Goal: Task Accomplishment & Management: Manage account settings

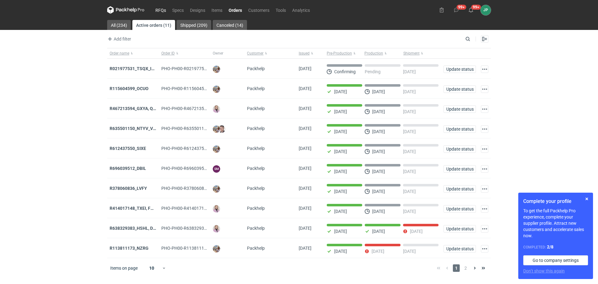
click at [161, 8] on link "RFQs" at bounding box center [160, 9] width 17 height 7
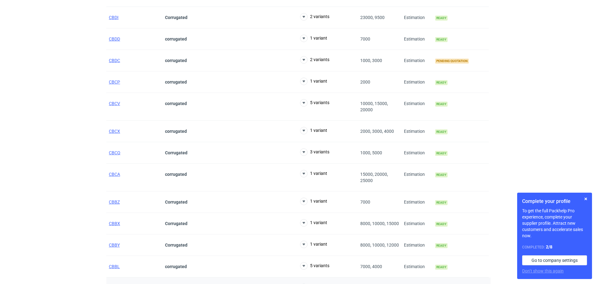
scroll to position [436, 0]
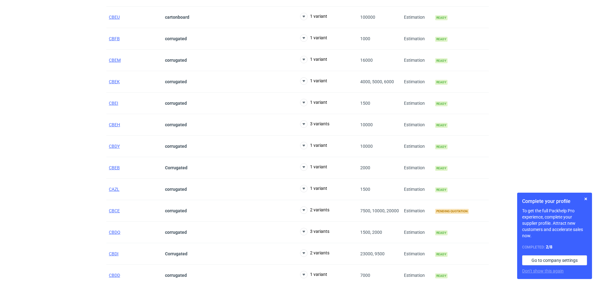
scroll to position [94, 0]
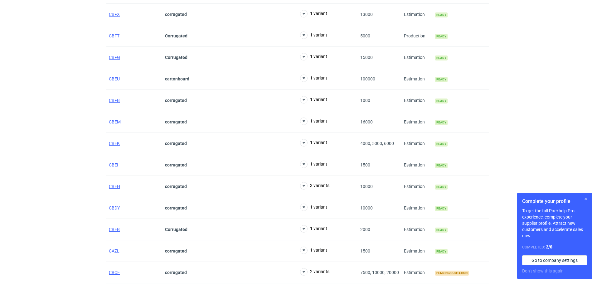
click at [585, 198] on button "button" at bounding box center [585, 198] width 7 height 7
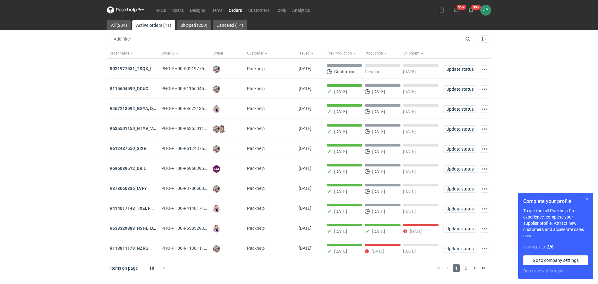
click at [587, 198] on button "button" at bounding box center [586, 198] width 7 height 7
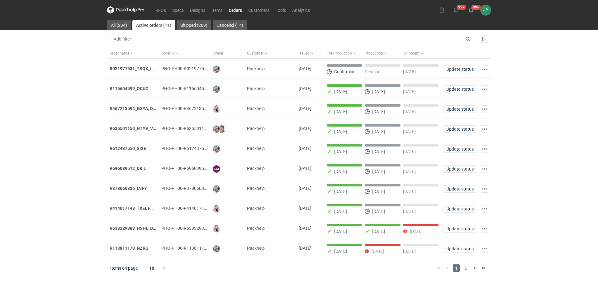
drag, startPoint x: 511, startPoint y: 142, endPoint x: 493, endPoint y: 150, distance: 19.7
click at [511, 142] on div "RFQs Specs Designs Items Orders Customers Tools Analytics 99+ 99+ JP Justyna Po…" at bounding box center [299, 142] width 598 height 284
click at [238, 11] on link "Orders" at bounding box center [236, 9] width 20 height 7
click at [81, 81] on div "RFQs Specs Designs Items Orders Customers Tools Analytics 99+ 99+ JP Justyna Po…" at bounding box center [299, 142] width 598 height 284
click at [140, 67] on strong "R021977531_TSQX_IDUW" at bounding box center [135, 68] width 51 height 5
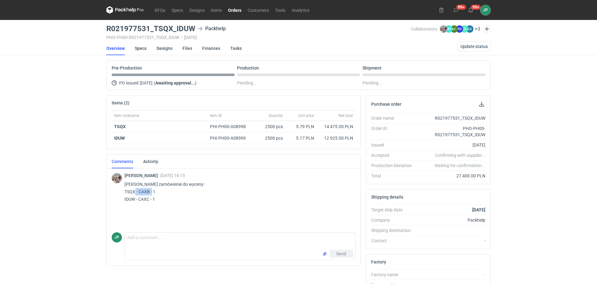
drag, startPoint x: 138, startPoint y: 192, endPoint x: 157, endPoint y: 193, distance: 19.0
click at [157, 193] on p "Hej Martyna zamówienie do wyceny: TSQX - CAXB - 1 IDUW - CAXC - 1" at bounding box center [237, 191] width 226 height 22
copy p "CAXB - 1"
click at [0, 145] on div "RFQs Specs Designs Items Orders Customers Tools Analytics 99+ 99+ JP Justyna Po…" at bounding box center [298, 142] width 597 height 284
drag, startPoint x: 125, startPoint y: 192, endPoint x: 135, endPoint y: 191, distance: 10.0
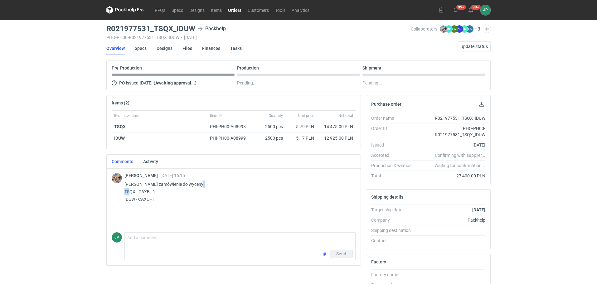
click at [135, 191] on p "Hej Martyna zamówienie do wyceny: TSQX - CAXB - 1 IDUW - CAXC - 1" at bounding box center [237, 191] width 226 height 22
copy p "TSQX"
click at [73, 203] on div "RFQs Specs Designs Items Orders Customers Tools Analytics 99+ 99+ JP Justyna Po…" at bounding box center [298, 142] width 597 height 284
drag, startPoint x: 139, startPoint y: 193, endPoint x: 150, endPoint y: 192, distance: 11.2
click at [150, 192] on p "Hej Martyna zamówienie do wyceny: TSQX - CAXB - 1 IDUW - CAXC - 1" at bounding box center [237, 191] width 226 height 22
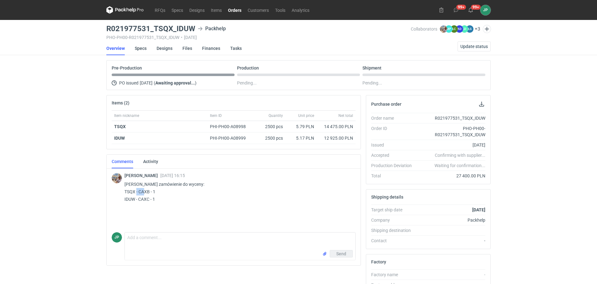
copy p "CAXB"
click at [170, 214] on div "Michał Palasek 01 Sep 2025 16:15 Hej Martyna zamówienie do wyceny: TSQX - CAXB …" at bounding box center [234, 198] width 244 height 62
click at [124, 189] on div "Michał Palasek 01 Sep 2025 16:15 Hej Martyna zamówienie do wyceny: TSQX - CAXB …" at bounding box center [234, 188] width 244 height 42
drag, startPoint x: 126, startPoint y: 191, endPoint x: 135, endPoint y: 192, distance: 9.0
click at [135, 192] on p "Hej Martyna zamówienie do wyceny: TSQX - CAXB - 1 IDUW - CAXC - 1" at bounding box center [237, 191] width 226 height 22
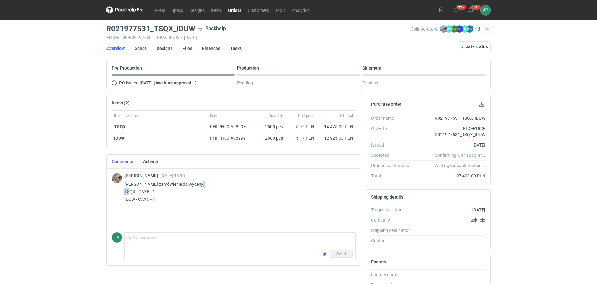
copy p "TSQX"
drag, startPoint x: 107, startPoint y: 26, endPoint x: 193, endPoint y: 28, distance: 85.7
click at [193, 28] on h3 "R021977531_TSQX_IDUW" at bounding box center [150, 28] width 89 height 7
copy h3 "R021977531_TSQX_IDUW"
click at [11, 111] on div "RFQs Specs Designs Items Orders Customers Tools Analytics 99+ 99+ JP Justyna Po…" at bounding box center [298, 142] width 597 height 284
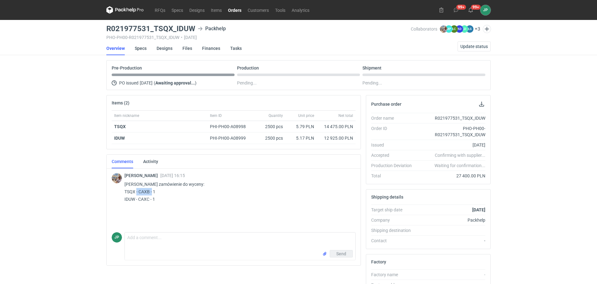
drag, startPoint x: 140, startPoint y: 190, endPoint x: 149, endPoint y: 191, distance: 9.1
click at [158, 190] on p "Hej Martyna zamówienie do wyceny: TSQX - CAXB - 1 IDUW - CAXC - 1" at bounding box center [237, 191] width 226 height 22
copy p "CAXB - 1"
click at [183, 218] on div "Michał Palasek 01 Sep 2025 16:15 Hej Martyna zamówienie do wyceny: TSQX - CAXB …" at bounding box center [234, 198] width 244 height 62
drag, startPoint x: 138, startPoint y: 199, endPoint x: 159, endPoint y: 200, distance: 20.9
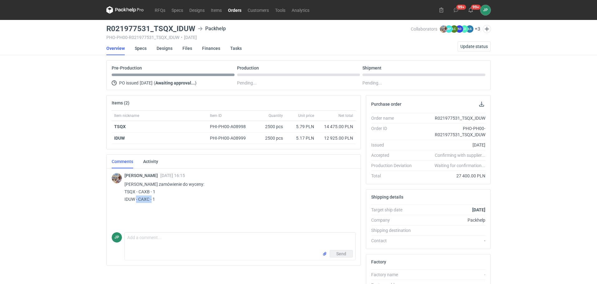
click at [159, 200] on p "Hej Martyna zamówienie do wyceny: TSQX - CAXB - 1 IDUW - CAXC - 1" at bounding box center [237, 191] width 226 height 22
copy p "CAXC - 1"
drag, startPoint x: 124, startPoint y: 198, endPoint x: 136, endPoint y: 199, distance: 11.5
click at [136, 199] on div "Michał Palasek 01 Sep 2025 16:15 Hej Martyna zamówienie do wyceny: TSQX - CAXB …" at bounding box center [234, 188] width 244 height 42
click at [130, 199] on p "Hej Martyna zamówienie do wyceny: TSQX - CAXB - 1 IDUW - CAXC - 1" at bounding box center [237, 191] width 226 height 22
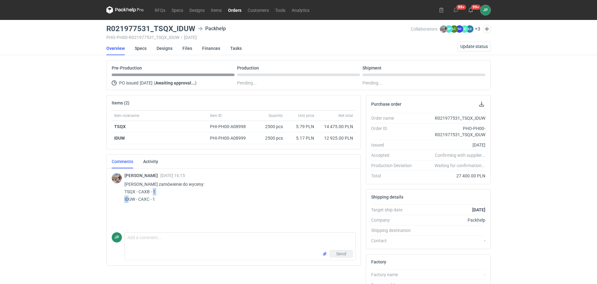
drag, startPoint x: 124, startPoint y: 198, endPoint x: 135, endPoint y: 199, distance: 11.0
click at [135, 199] on div "Michał Palasek 01 Sep 2025 16:15 Hej Martyna zamówienie do wyceny: TSQX - CAXB …" at bounding box center [234, 188] width 244 height 42
copy p "IDUW"
click at [103, 31] on div "RFQs Specs Designs Items Orders Customers Tools Analytics 99+ 99+ JP Justyna Po…" at bounding box center [298, 142] width 597 height 284
drag, startPoint x: 107, startPoint y: 27, endPoint x: 194, endPoint y: 28, distance: 87.3
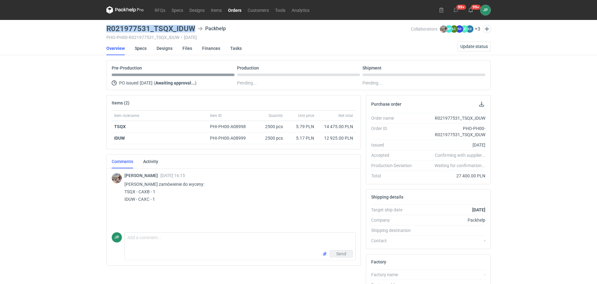
click at [194, 28] on h3 "R021977531_TSQX_IDUW" at bounding box center [150, 28] width 89 height 7
copy h3 "R021977531_TSQX_IDUW"
click at [42, 168] on div "RFQs Specs Designs Items Orders Customers Tools Analytics 99+ 99+ JP Justyna Po…" at bounding box center [298, 142] width 597 height 284
click at [167, 50] on link "Designs" at bounding box center [164, 48] width 16 height 14
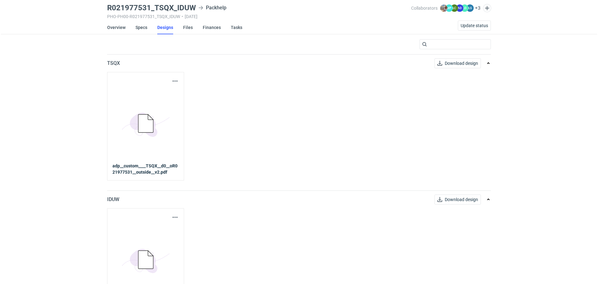
scroll to position [31, 0]
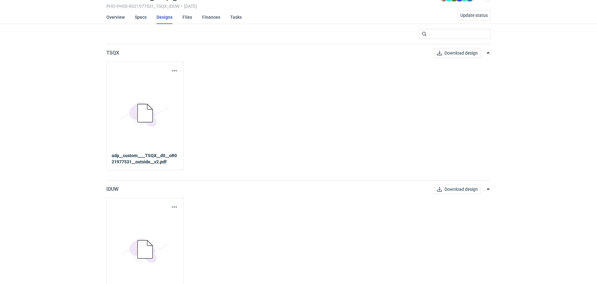
click at [148, 113] on icon at bounding box center [144, 113] width 15 height 18
click at [144, 155] on strong "adp__custom____TSQX__d0__oR021977531__outside__v2.pdf" at bounding box center [145, 158] width 66 height 12
click at [148, 157] on strong "adp__custom____TSQX__d0__oR021977531__outside__v2.pdf" at bounding box center [145, 158] width 66 height 12
click at [165, 159] on strong "adp__custom____TSQX__d0__oR021977531__outside__v2.pdf" at bounding box center [145, 158] width 66 height 12
click at [470, 53] on span "Download design" at bounding box center [460, 53] width 33 height 4
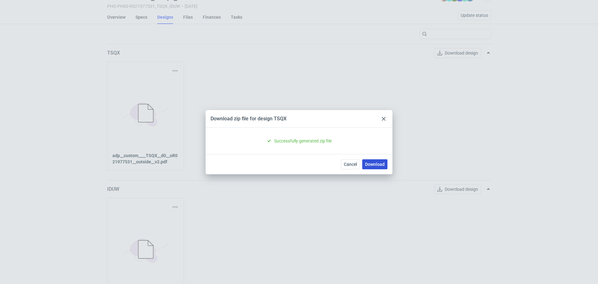
click at [376, 166] on link "Download" at bounding box center [374, 164] width 25 height 10
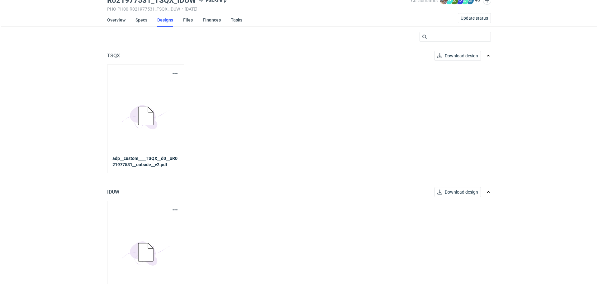
scroll to position [54, 0]
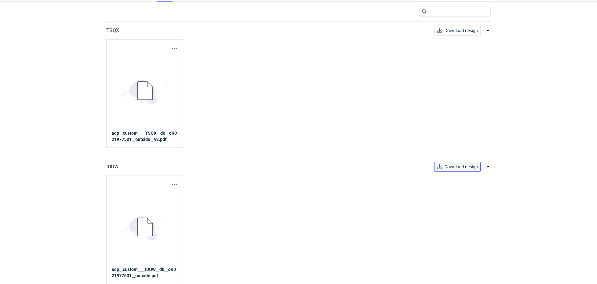
click at [451, 168] on span "Download design" at bounding box center [460, 167] width 33 height 4
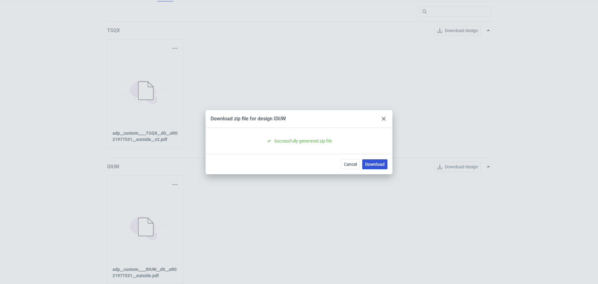
click at [376, 166] on link "Download" at bounding box center [374, 164] width 25 height 10
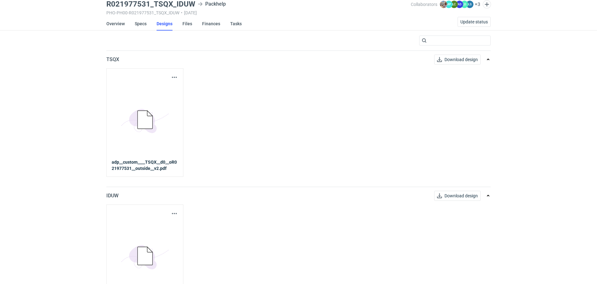
scroll to position [0, 0]
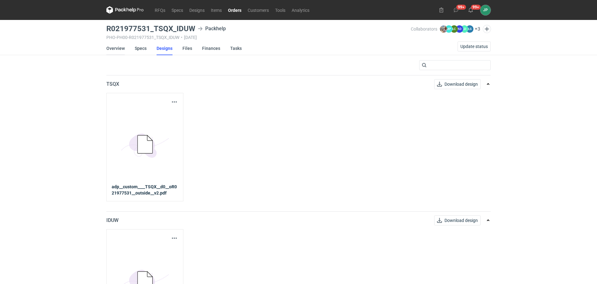
click at [118, 48] on link "Overview" at bounding box center [115, 48] width 18 height 14
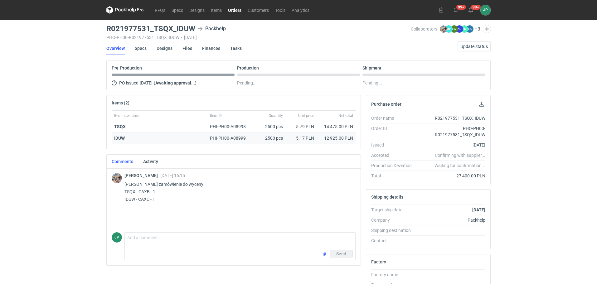
click at [121, 140] on strong "IDUW" at bounding box center [119, 138] width 11 height 5
copy strong "IDUW"
drag, startPoint x: 108, startPoint y: 28, endPoint x: 192, endPoint y: 28, distance: 83.2
click at [192, 28] on h3 "R021977531_TSQX_IDUW" at bounding box center [150, 28] width 89 height 7
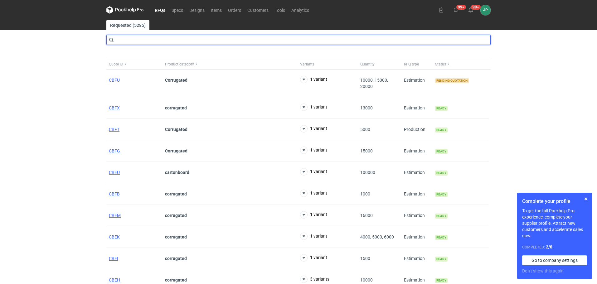
click at [156, 40] on input "text" at bounding box center [298, 40] width 384 height 10
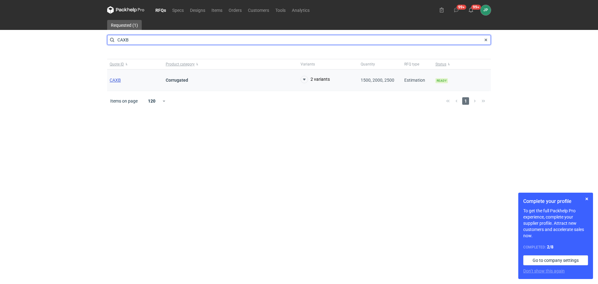
type input "CAXB"
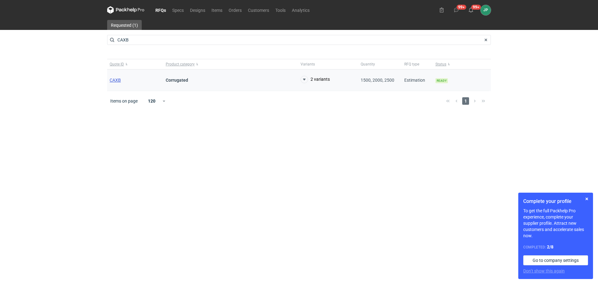
click at [118, 81] on span "CAXB" at bounding box center [115, 80] width 11 height 5
